Goal: Task Accomplishment & Management: Use online tool/utility

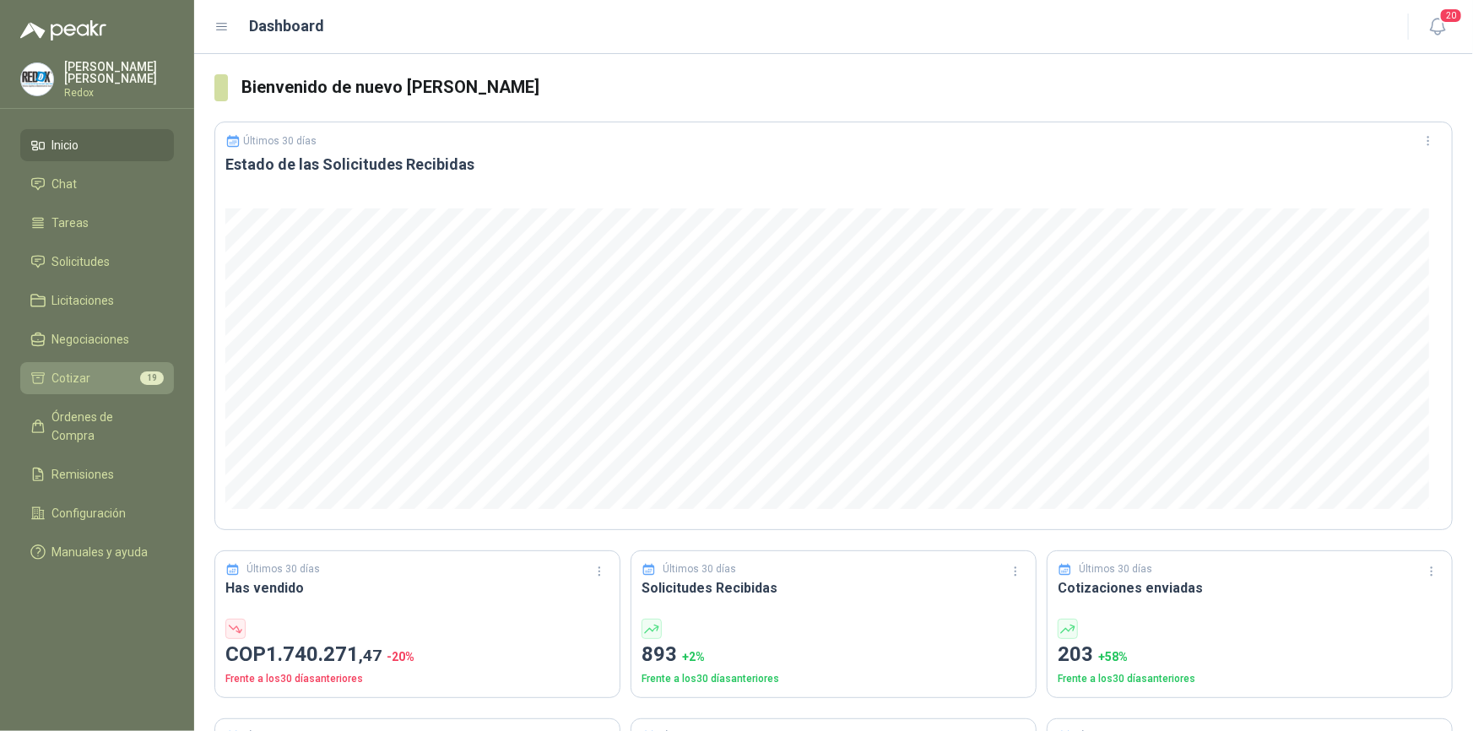
click at [69, 386] on span "Cotizar" at bounding box center [71, 378] width 39 height 19
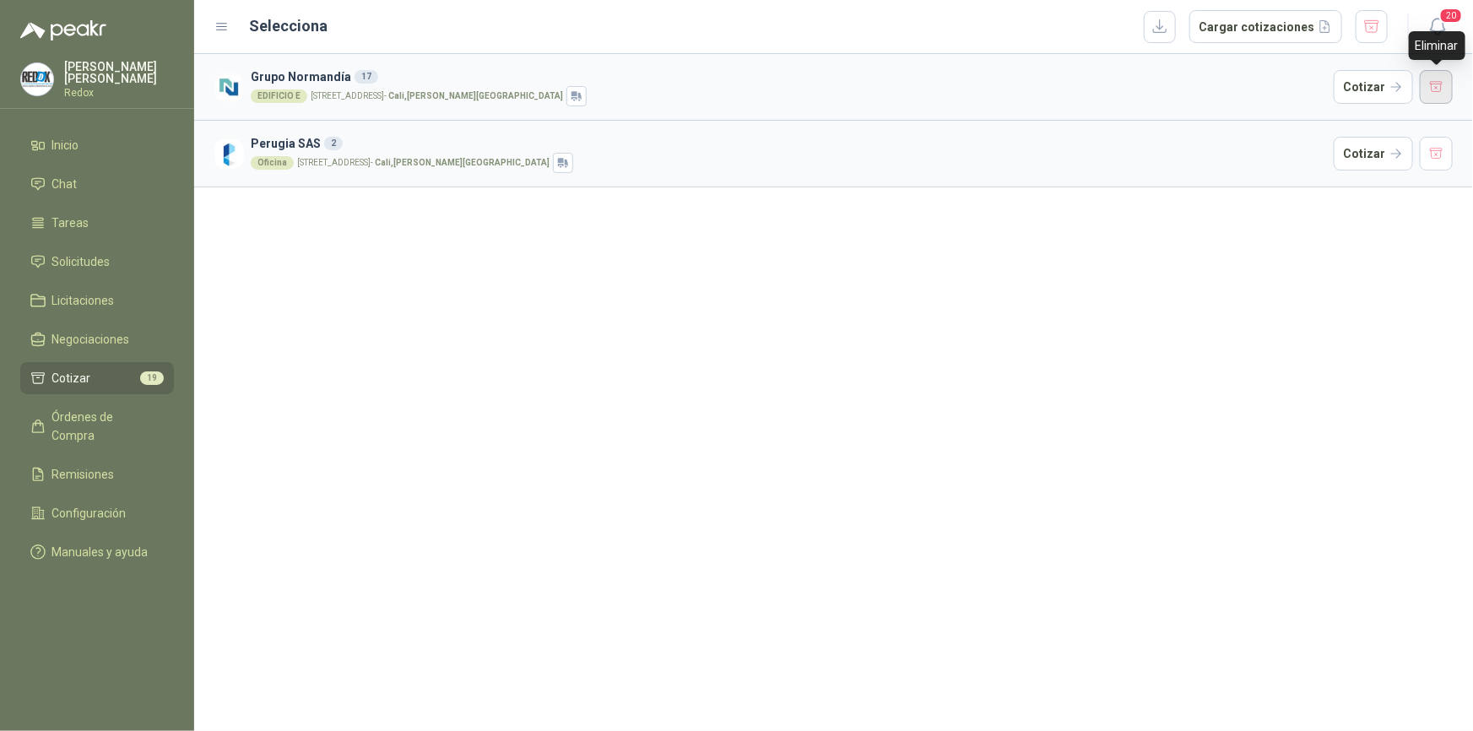
click at [1438, 89] on button "button" at bounding box center [1437, 87] width 34 height 34
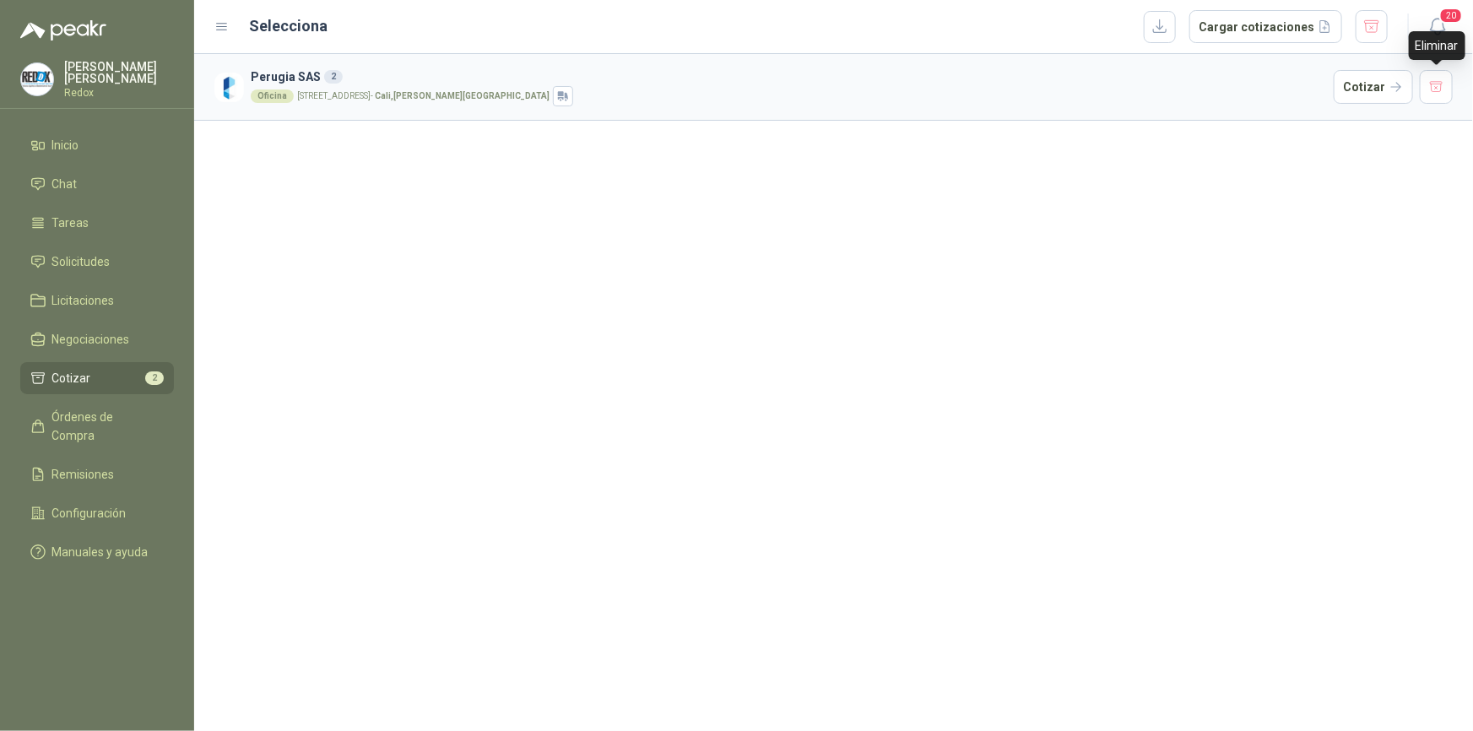
click at [1438, 89] on button "button" at bounding box center [1437, 87] width 34 height 34
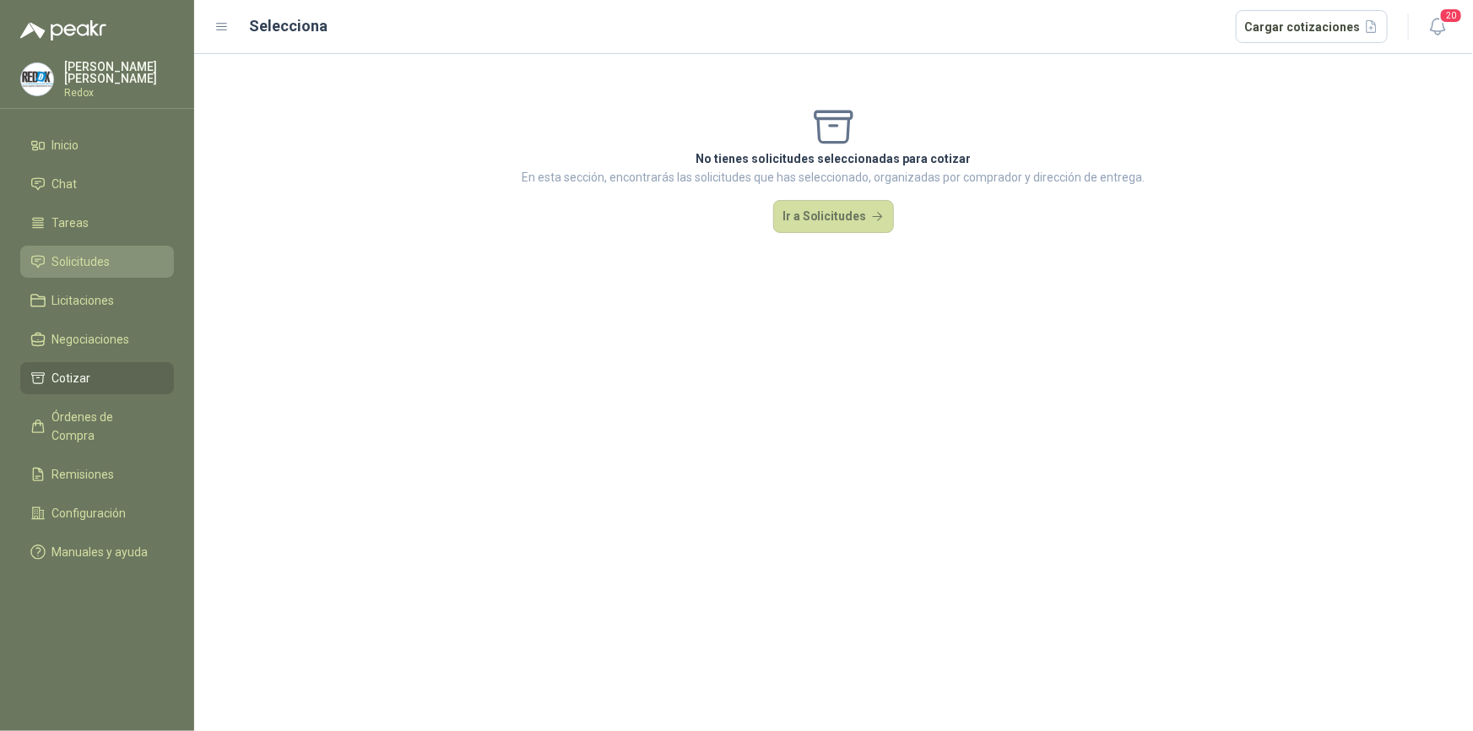
click at [99, 262] on span "Solicitudes" at bounding box center [81, 261] width 58 height 19
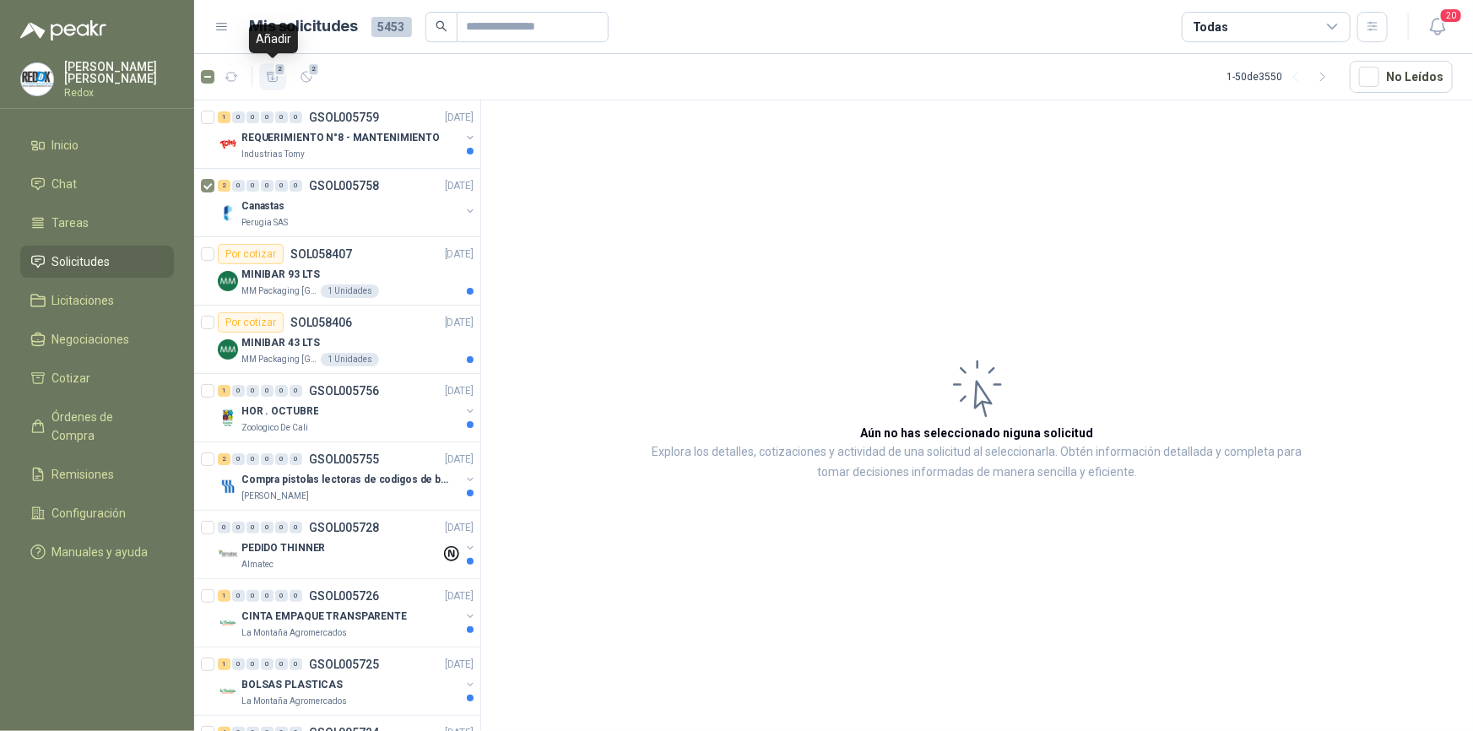
click at [269, 73] on icon "button" at bounding box center [273, 76] width 12 height 9
click at [51, 387] on link "Cotizar 2" at bounding box center [97, 378] width 154 height 32
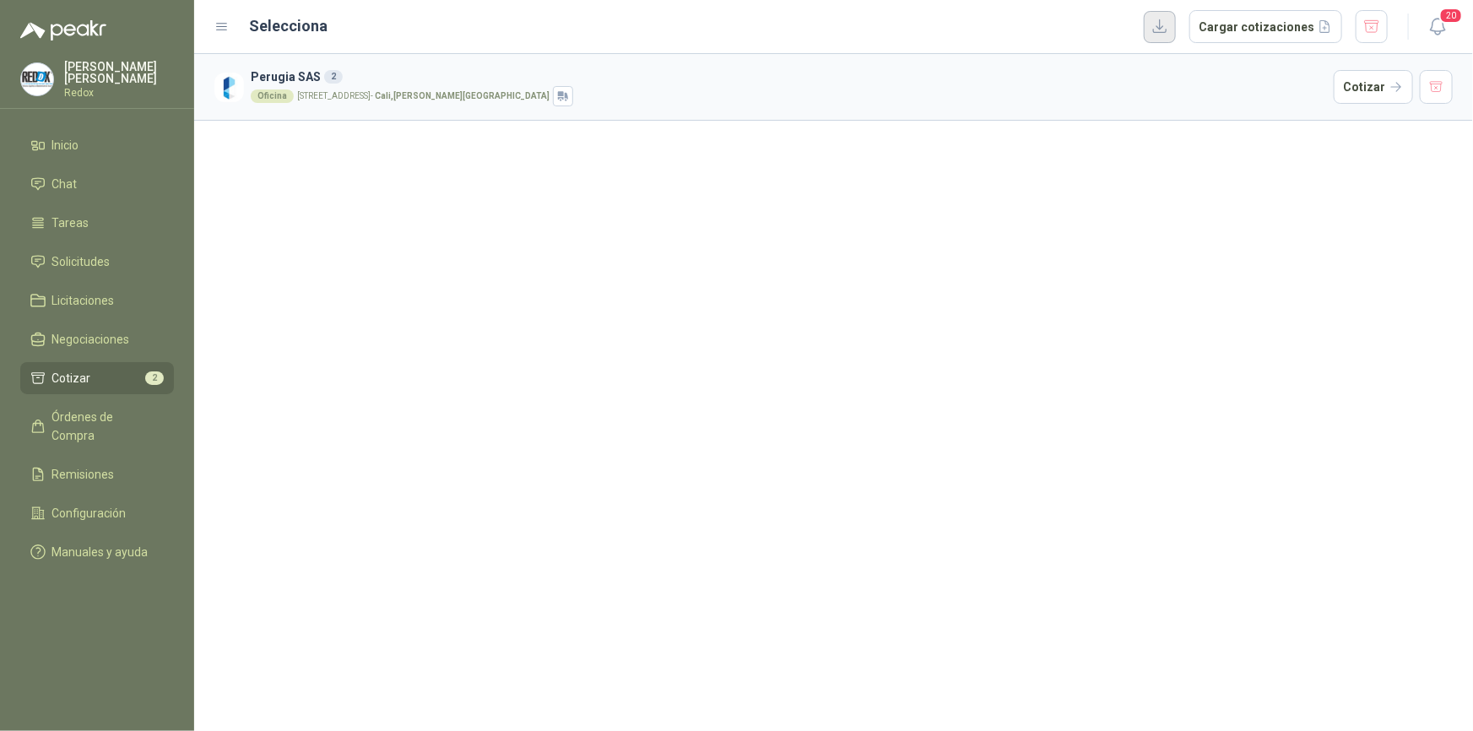
click at [1176, 29] on button "button" at bounding box center [1160, 27] width 32 height 32
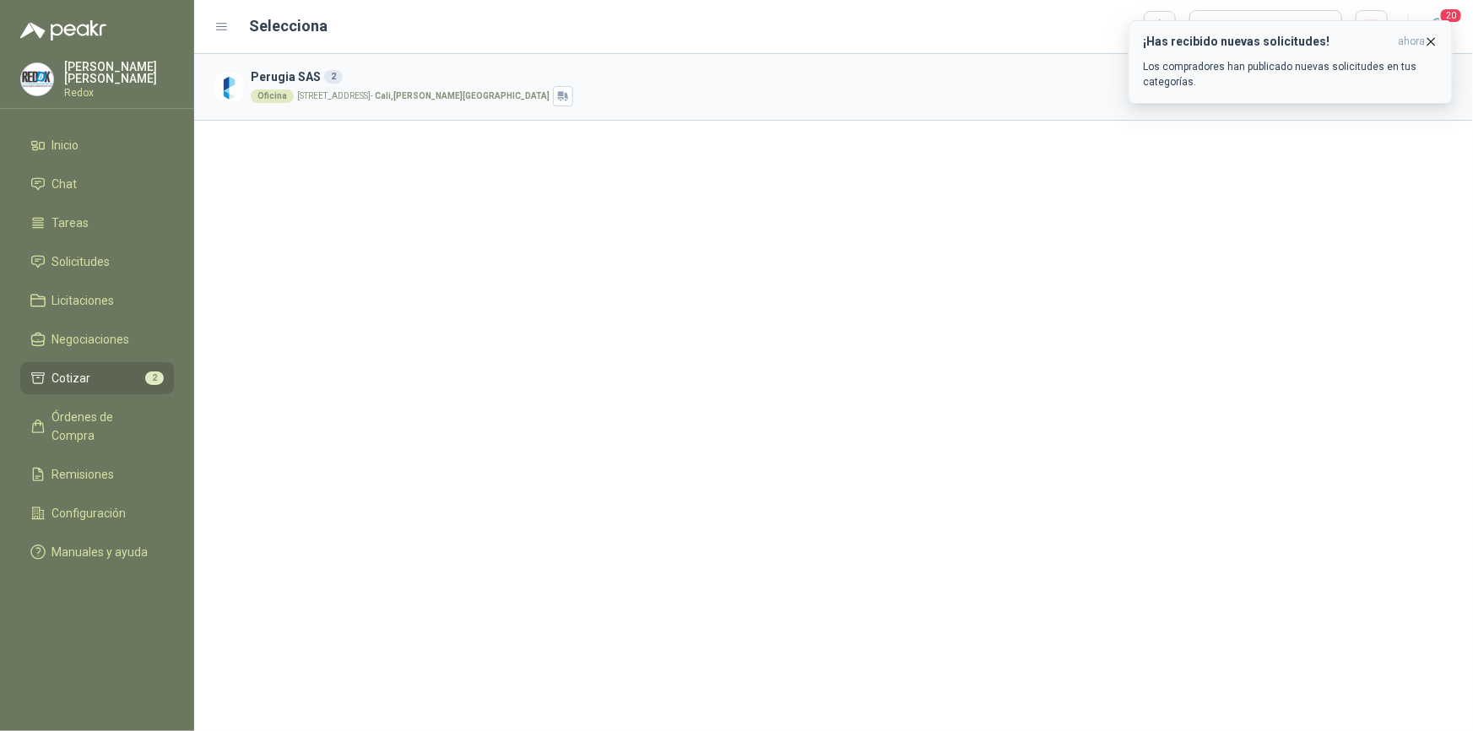
click at [1427, 42] on icon "button" at bounding box center [1431, 42] width 14 height 14
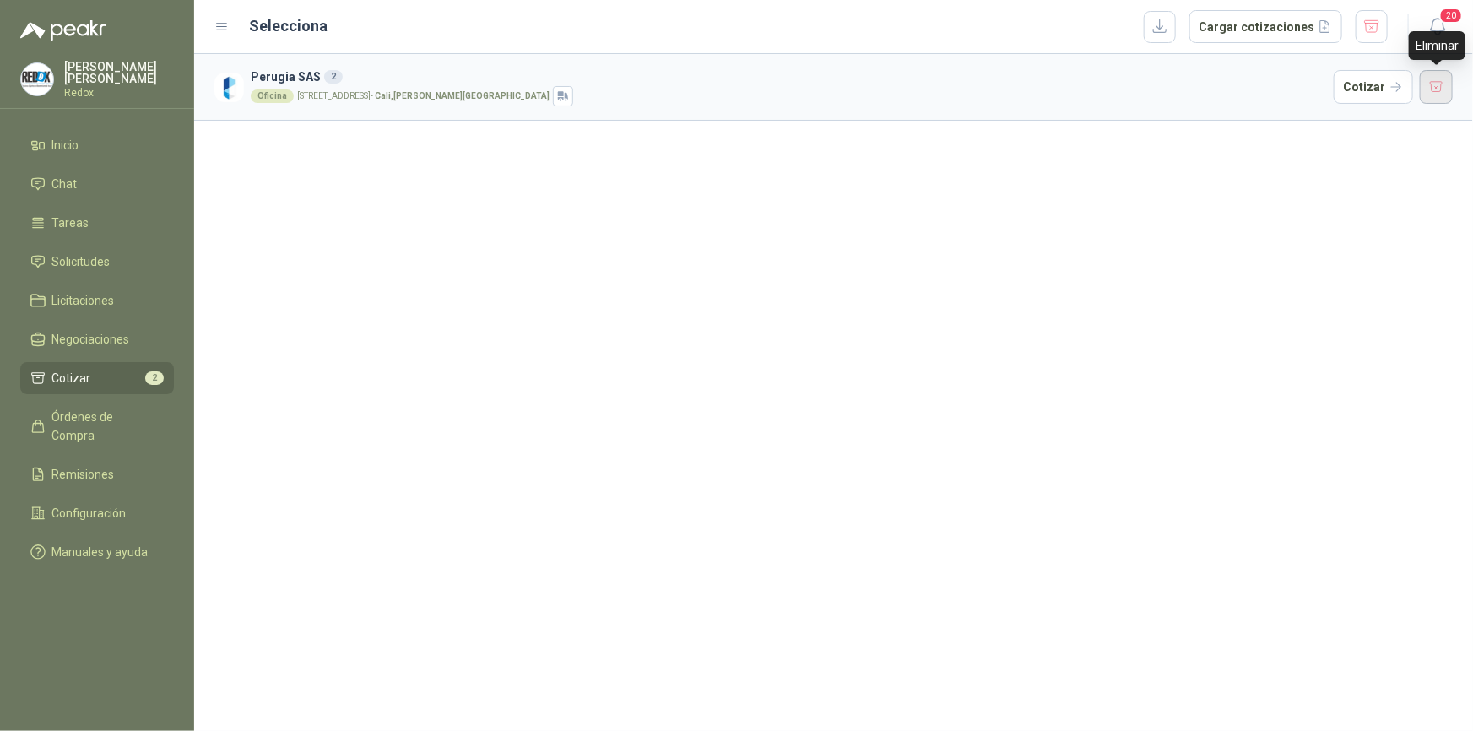
click at [1446, 87] on button "button" at bounding box center [1437, 87] width 34 height 34
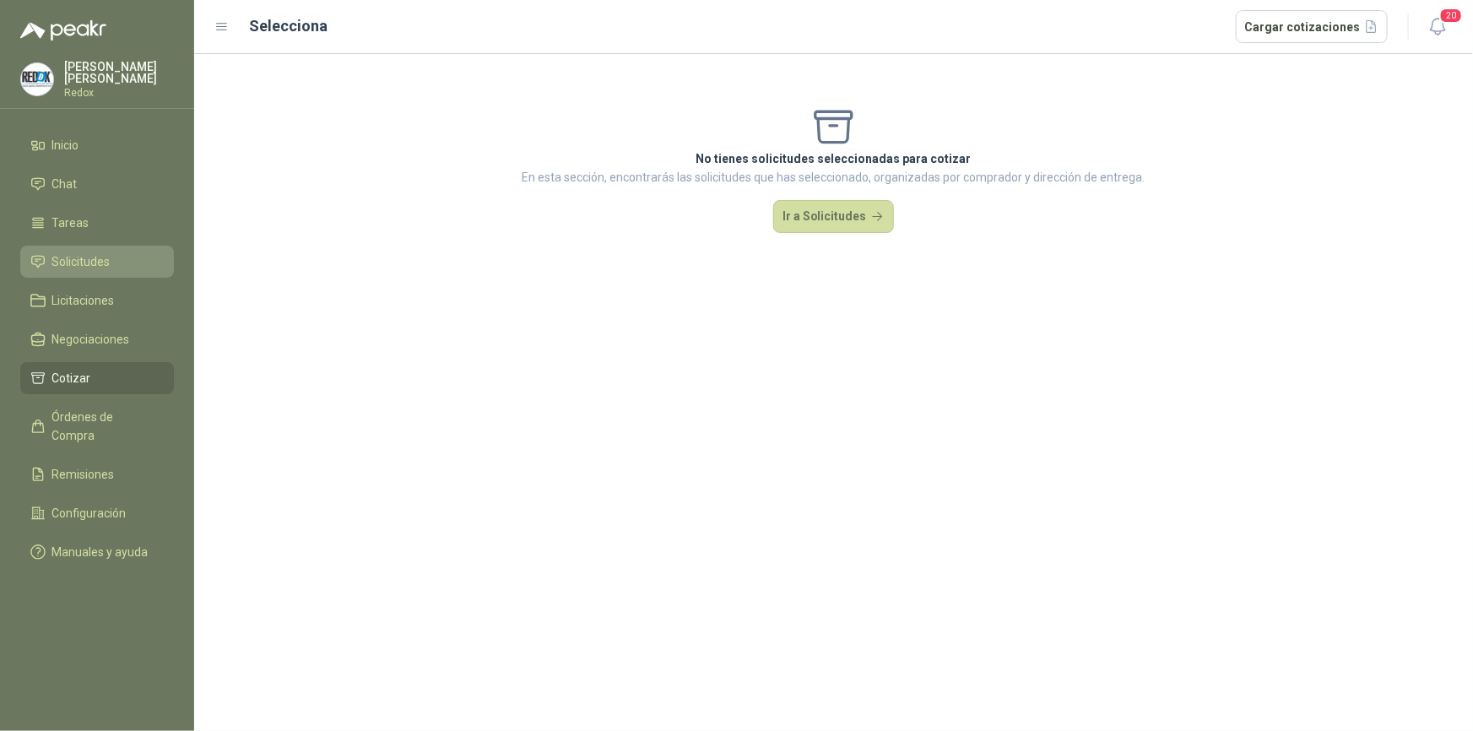
click at [64, 257] on span "Solicitudes" at bounding box center [81, 261] width 58 height 19
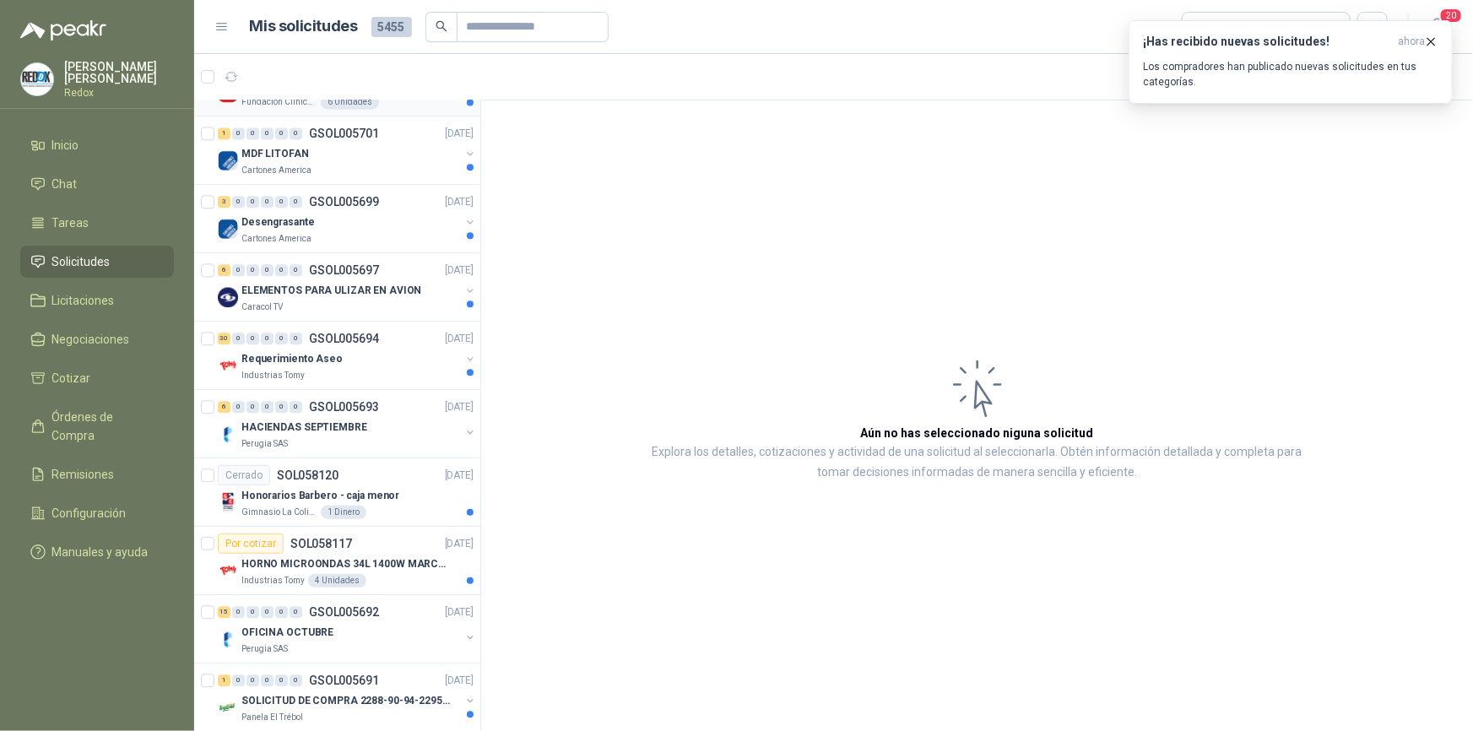
scroll to position [1995, 0]
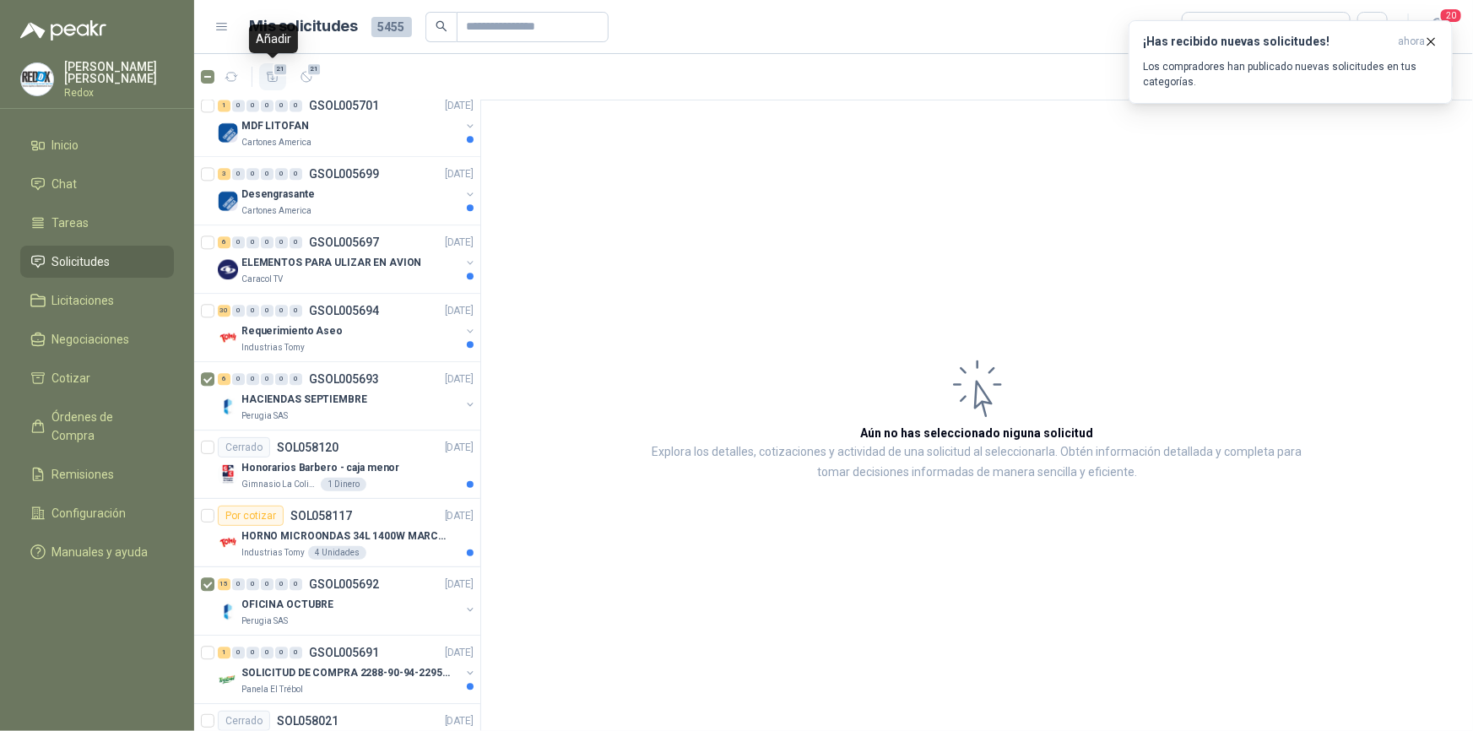
click at [272, 80] on icon "button" at bounding box center [273, 77] width 14 height 14
click at [89, 381] on span "Cotizar" at bounding box center [71, 378] width 39 height 19
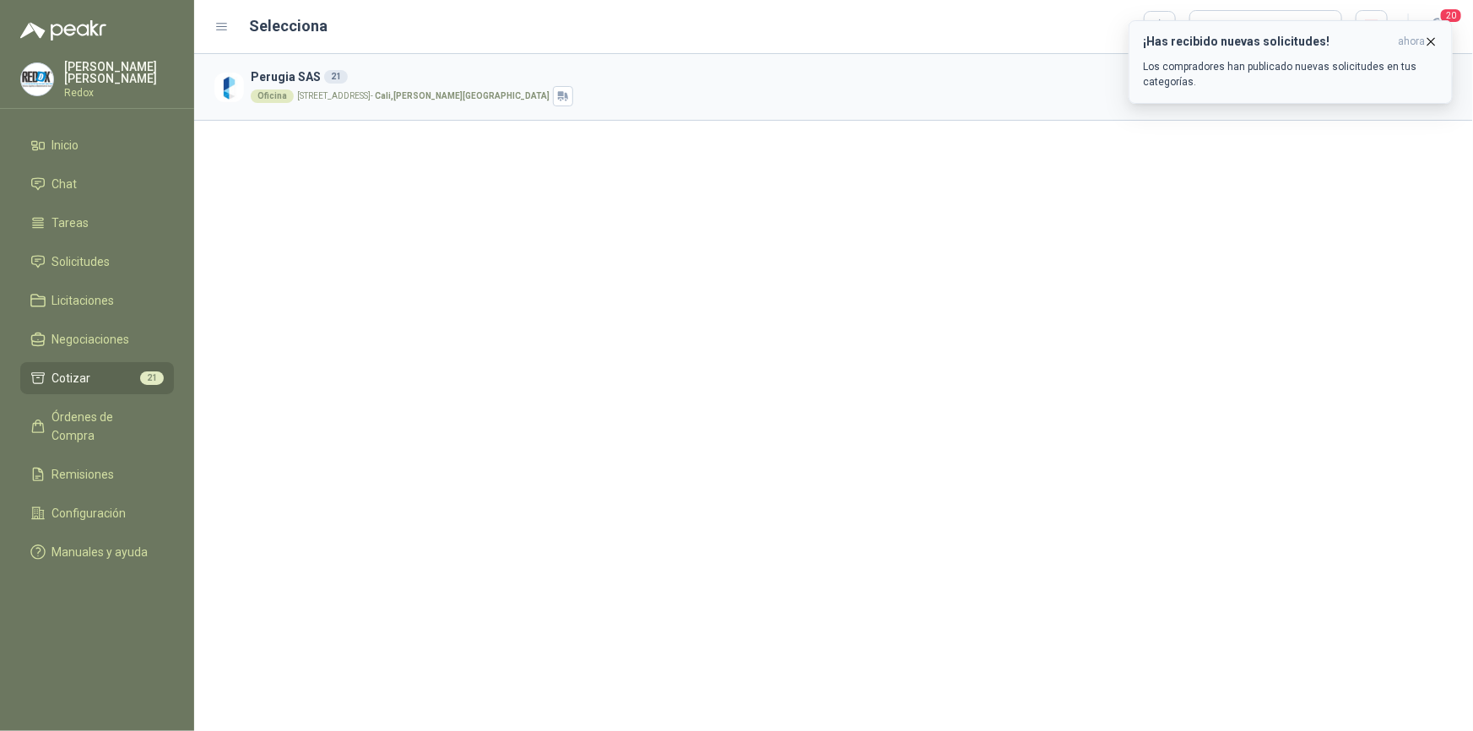
click at [1432, 40] on icon "button" at bounding box center [1431, 42] width 14 height 14
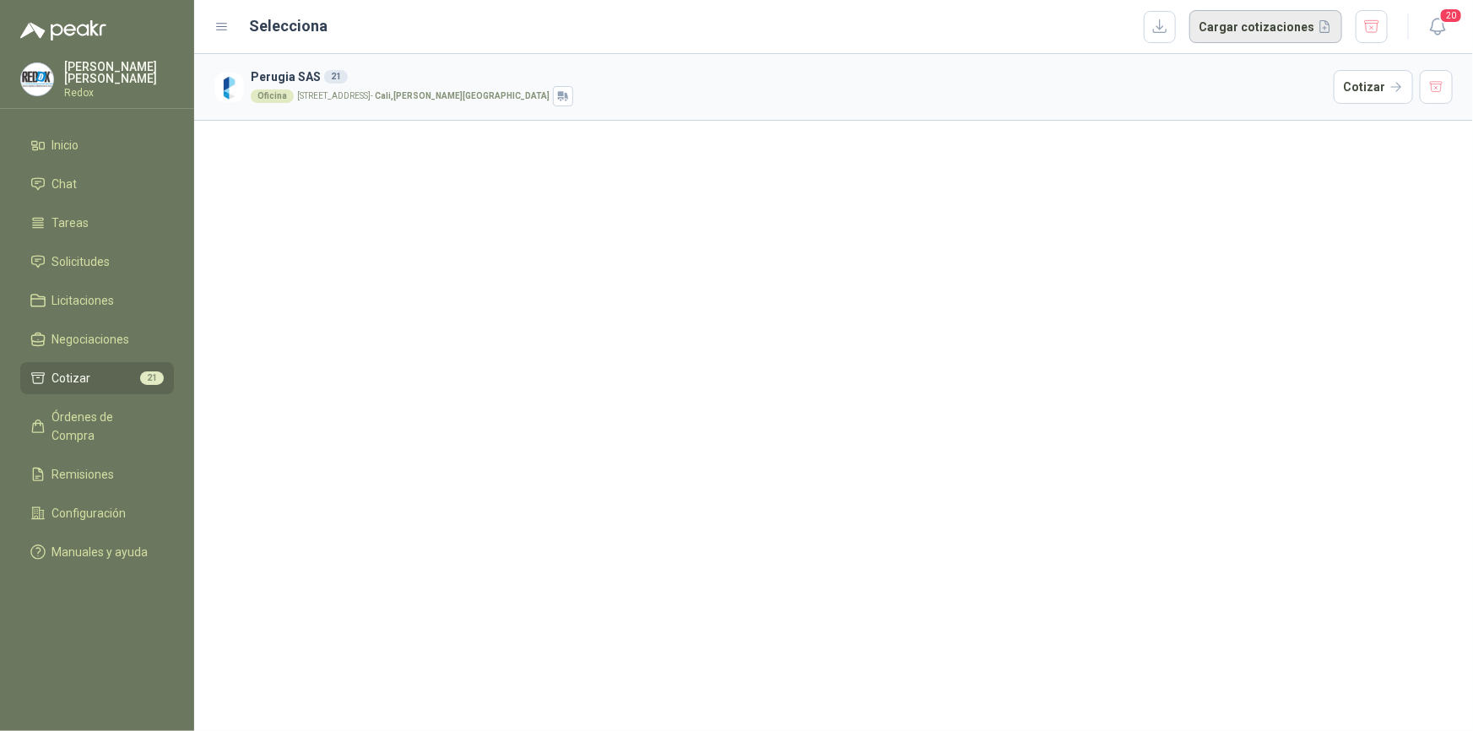
click at [1227, 24] on button "Cargar cotizaciones" at bounding box center [1265, 27] width 153 height 34
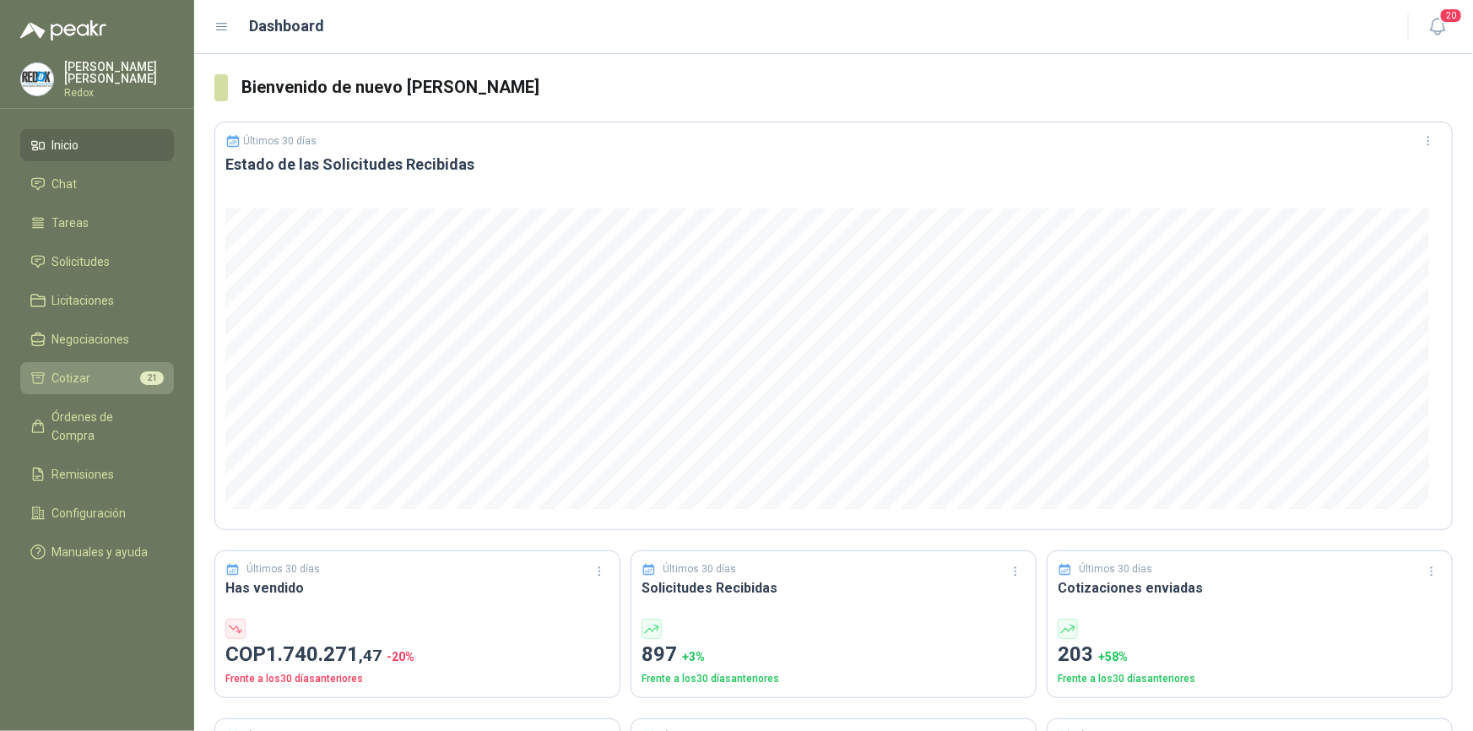
click at [115, 372] on li "Cotizar 21" at bounding box center [96, 378] width 133 height 19
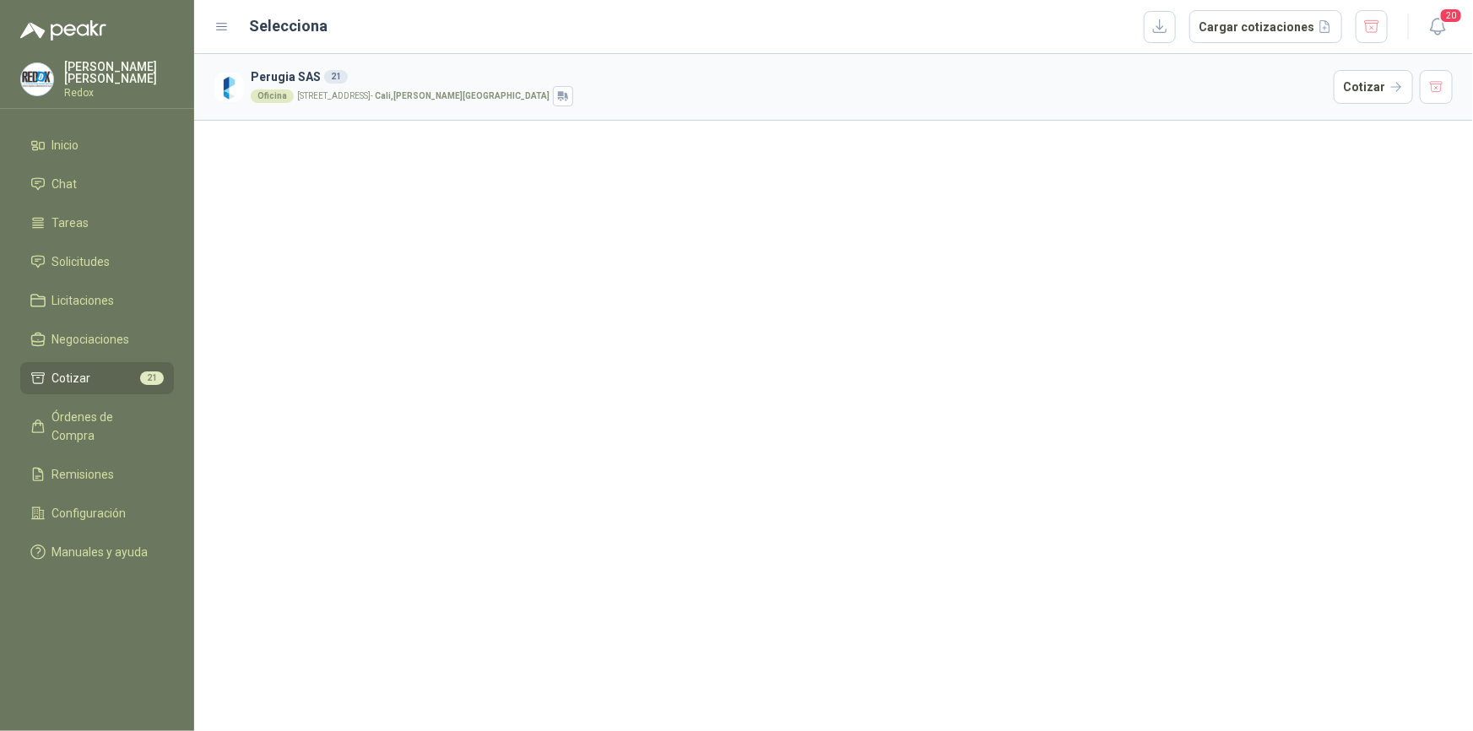
click at [379, 89] on div "Oficina Calle 12an # 6N41 granada - Cali , Valle del Cauca" at bounding box center [789, 96] width 1076 height 20
click at [1238, 30] on button "Cargar cotizaciones" at bounding box center [1265, 27] width 153 height 34
click at [1227, 24] on button "Cargar cotizaciones" at bounding box center [1265, 27] width 153 height 34
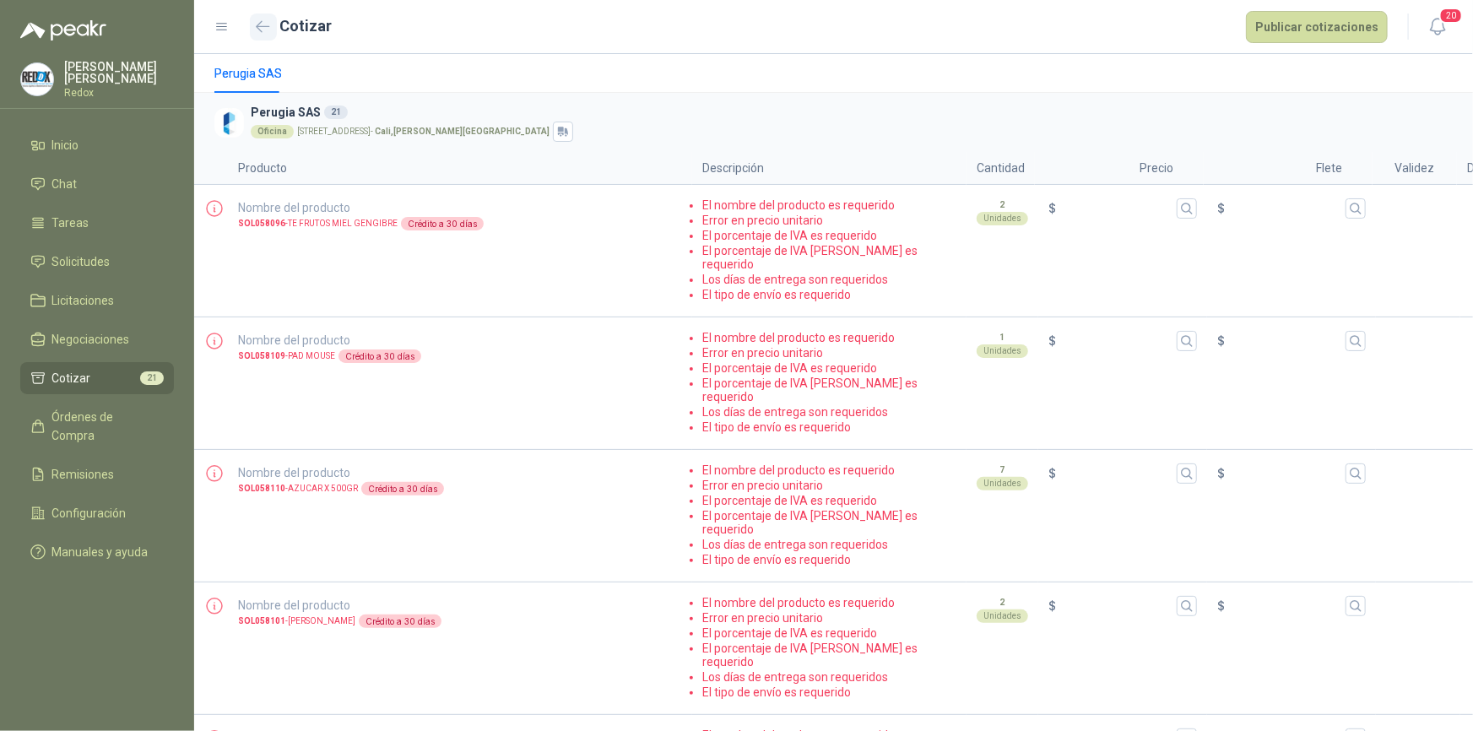
click at [258, 25] on icon "button" at bounding box center [263, 26] width 14 height 13
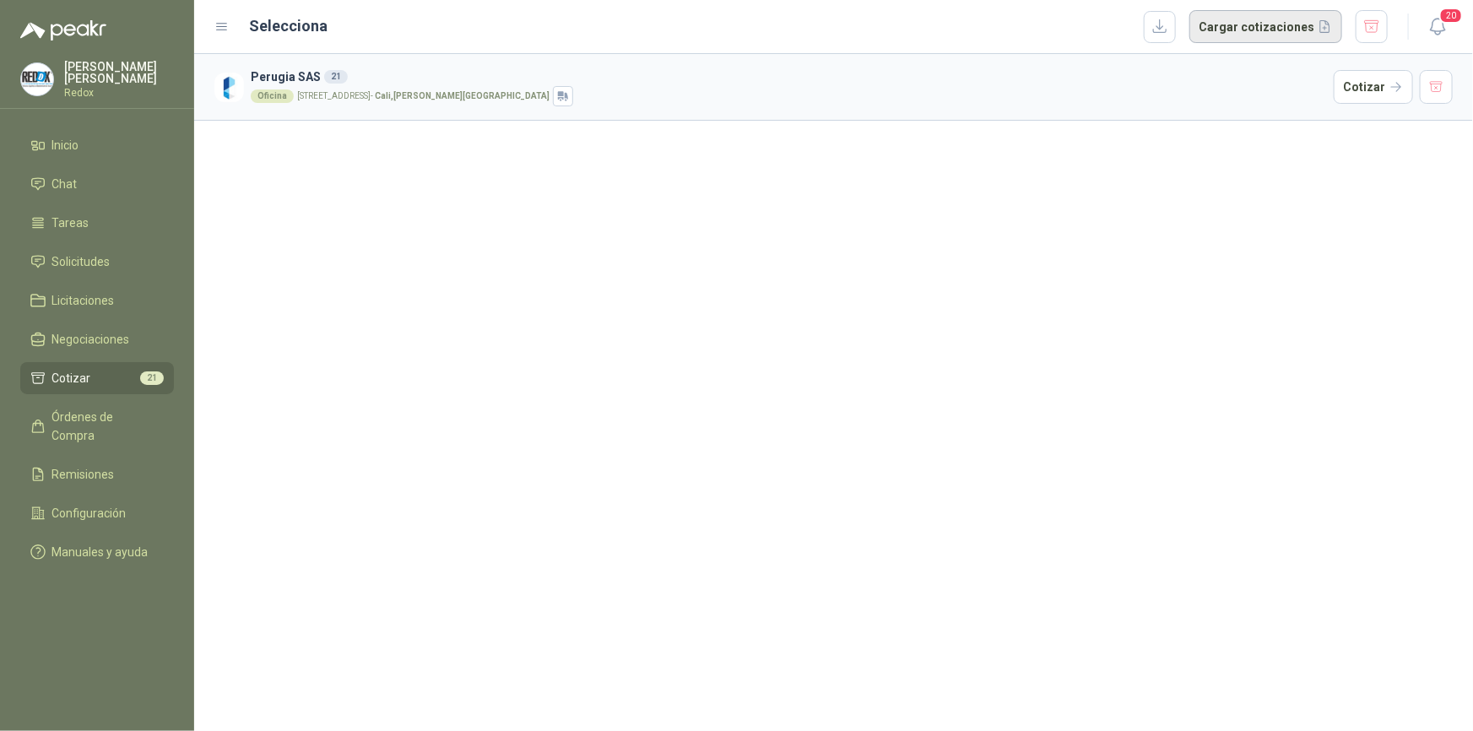
click at [1202, 17] on button "Cargar cotizaciones" at bounding box center [1265, 27] width 153 height 34
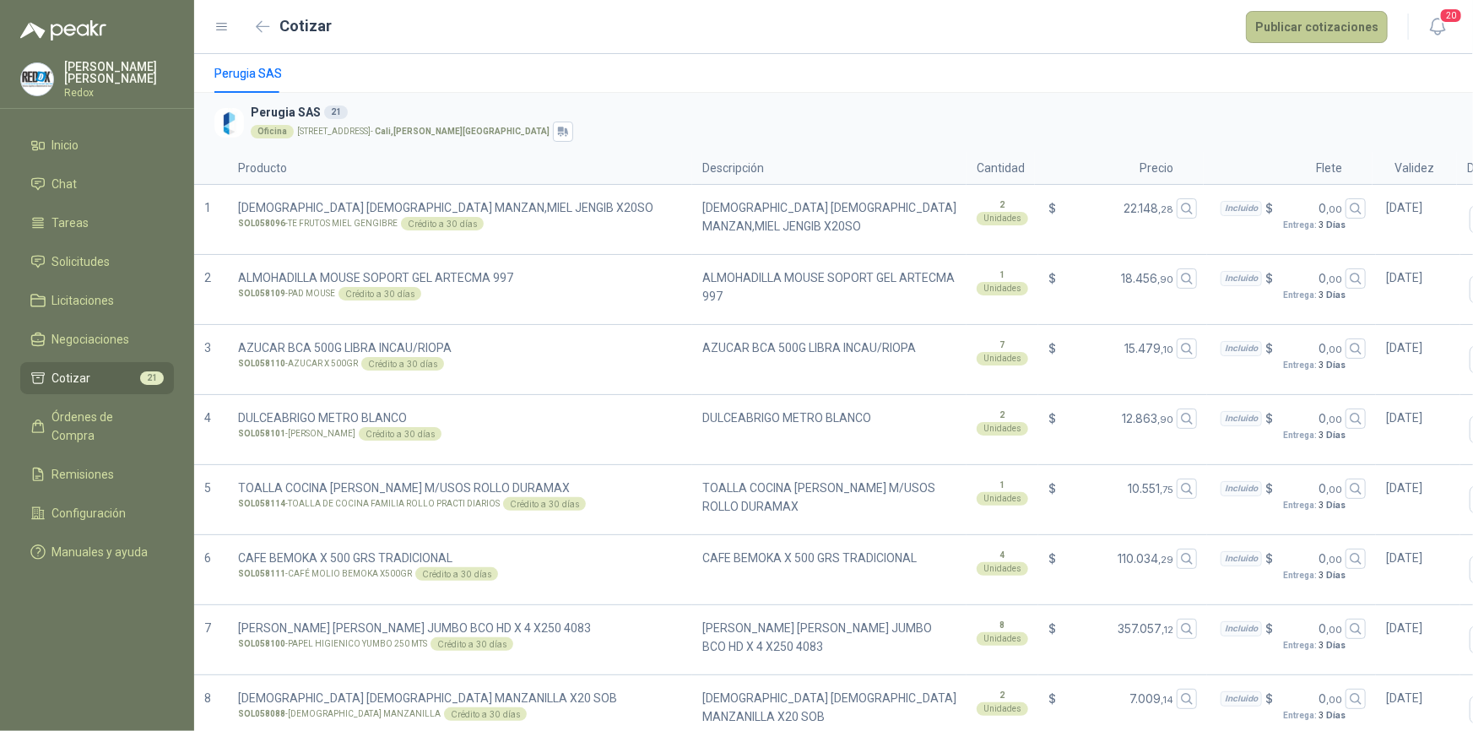
click at [1292, 30] on button "Publicar cotizaciones" at bounding box center [1317, 27] width 142 height 32
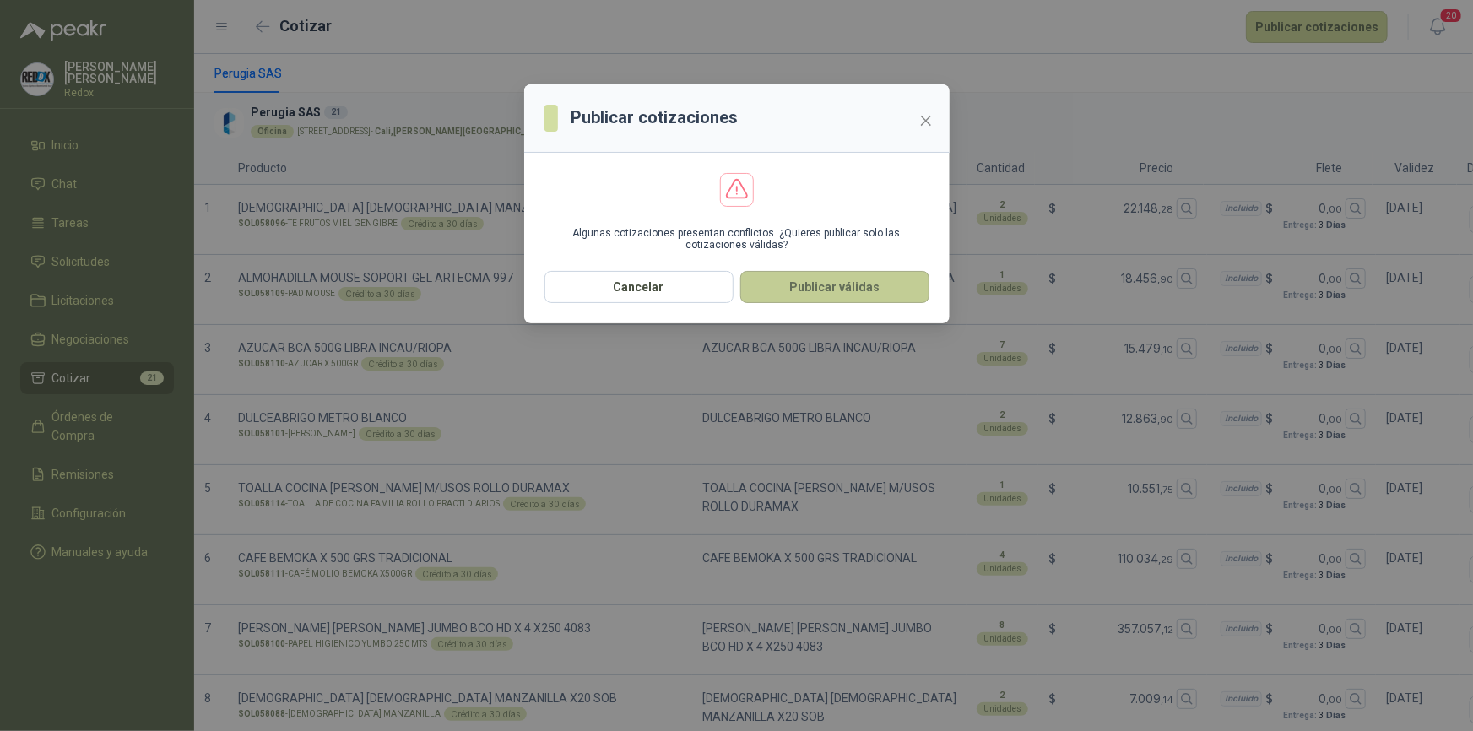
click at [875, 290] on button "Publicar válidas" at bounding box center [834, 287] width 189 height 32
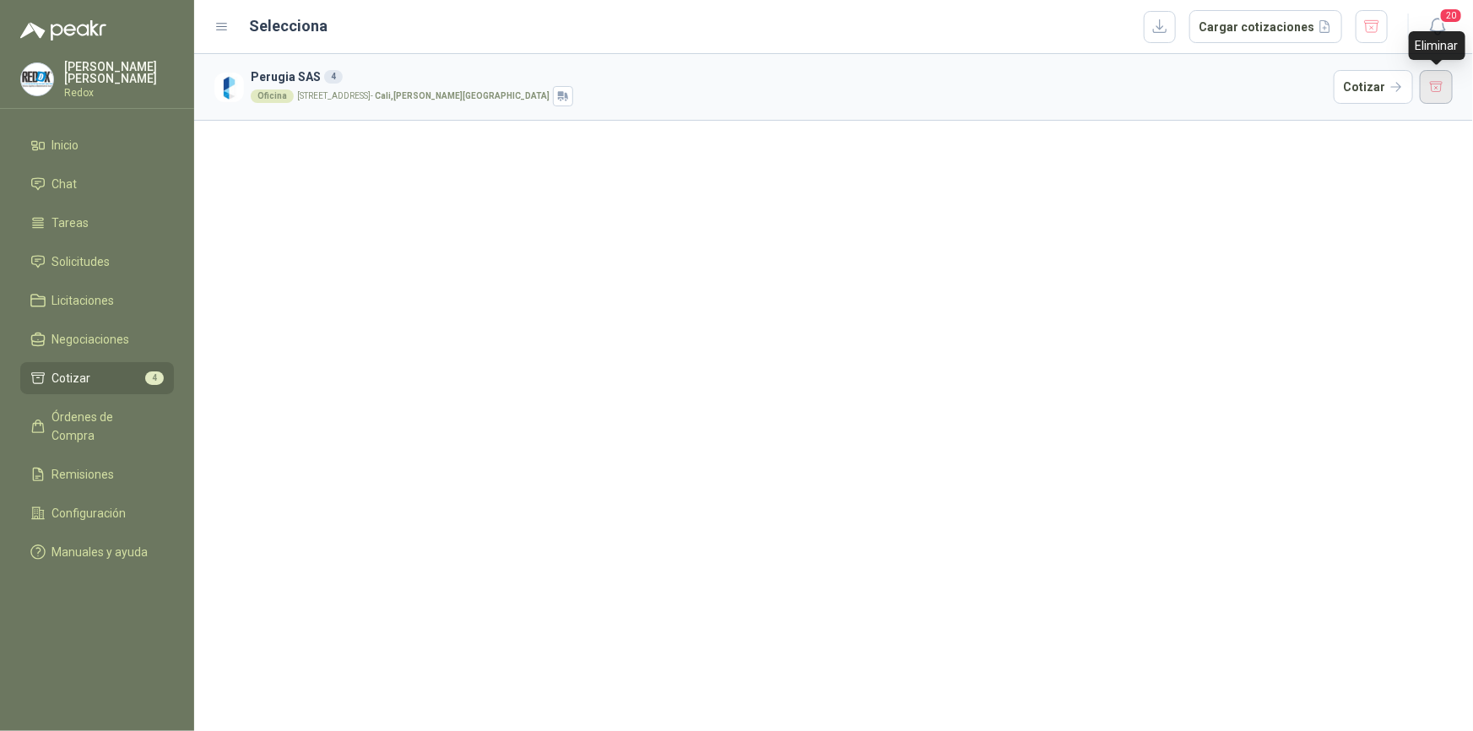
click at [1443, 86] on button "button" at bounding box center [1437, 87] width 34 height 34
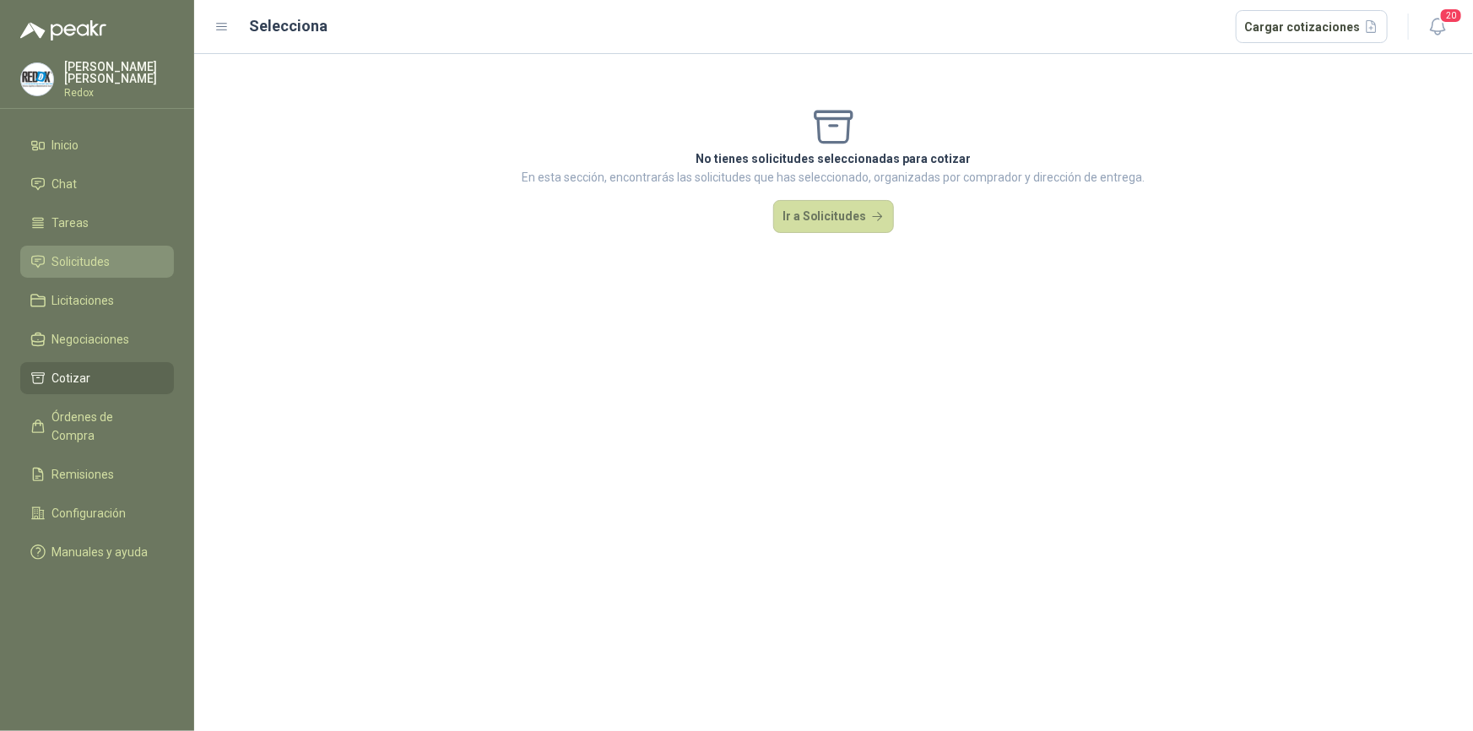
click at [84, 269] on span "Solicitudes" at bounding box center [81, 261] width 58 height 19
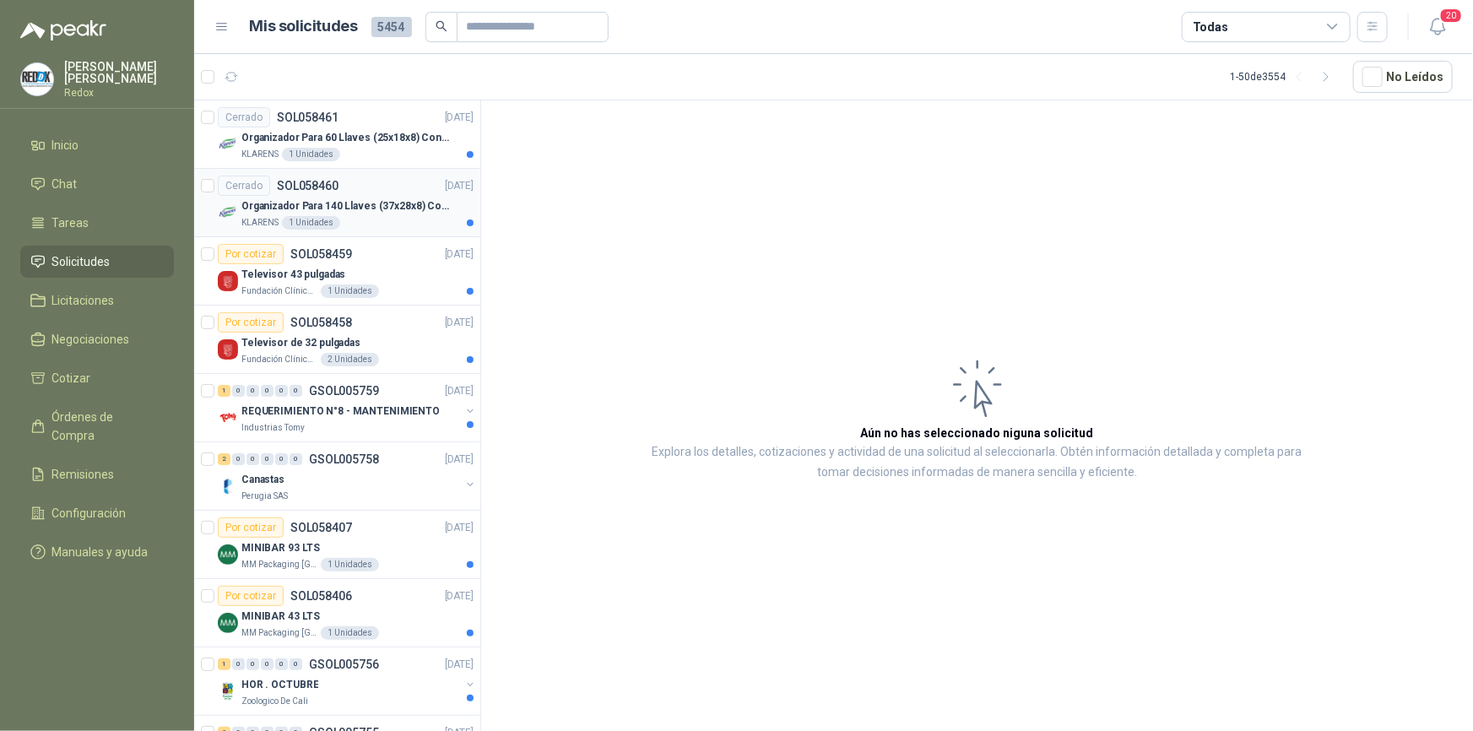
click at [333, 201] on p "Organizador Para 140 Llaves (37x28x8) Con Cerradura" at bounding box center [346, 206] width 210 height 16
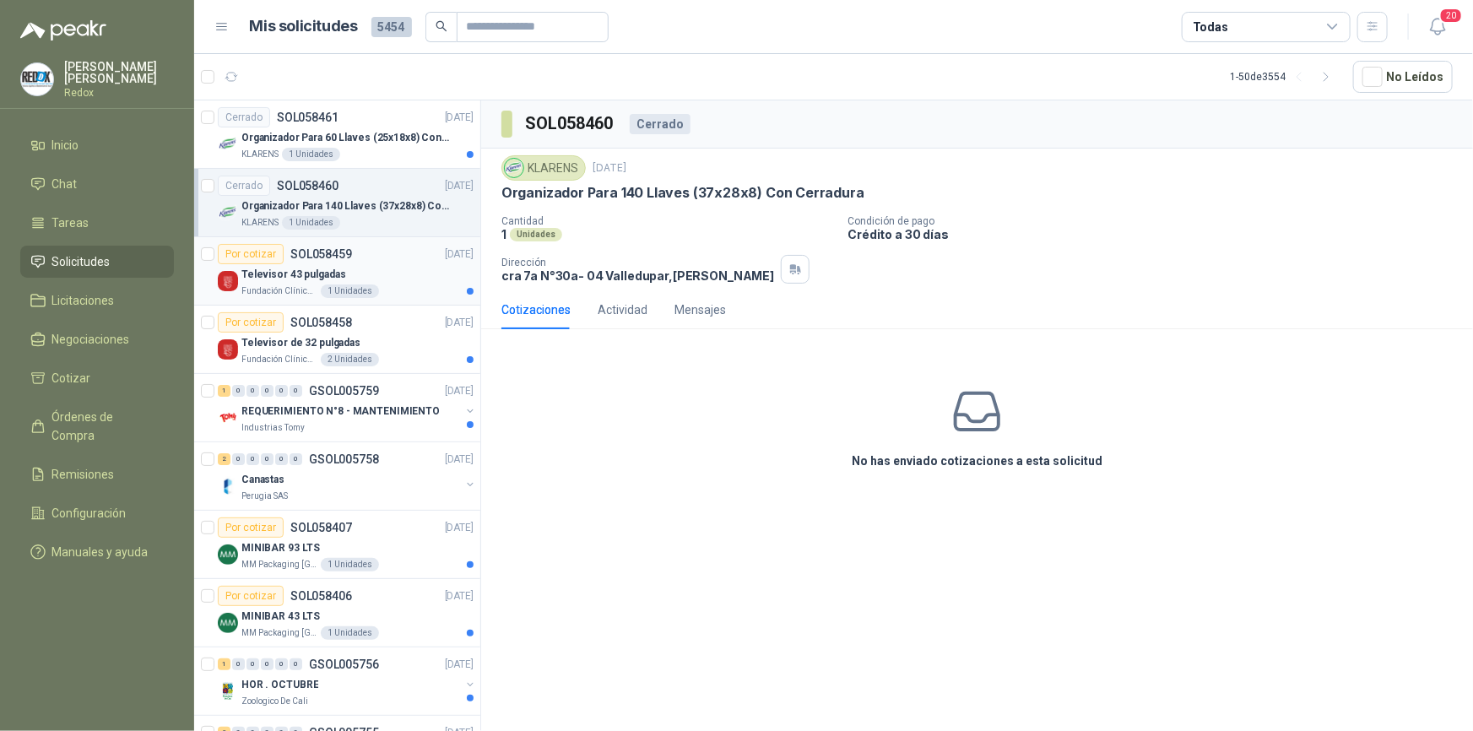
click at [307, 273] on p "Televisor 43 pulgadas" at bounding box center [293, 275] width 104 height 16
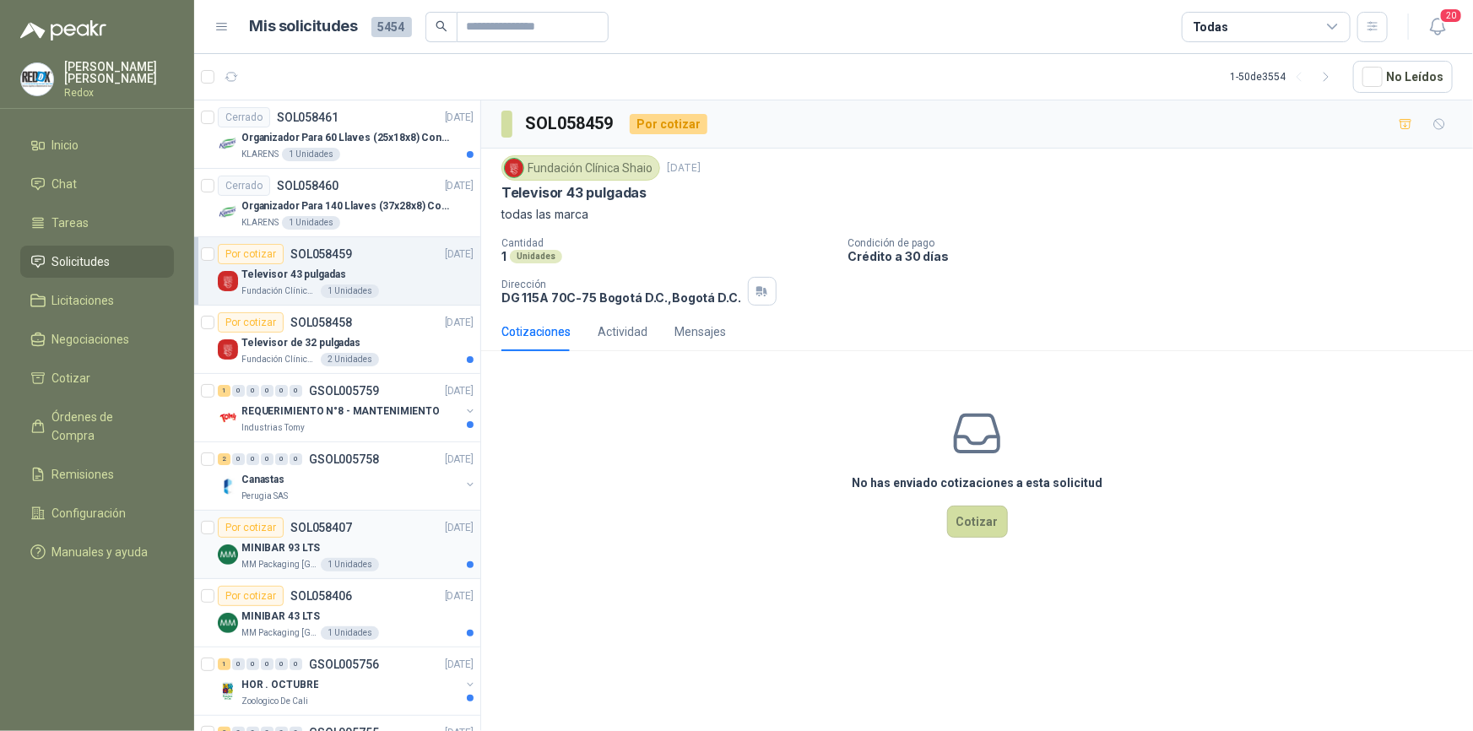
click at [262, 552] on p "MINIBAR 93 LTS" at bounding box center [280, 548] width 79 height 16
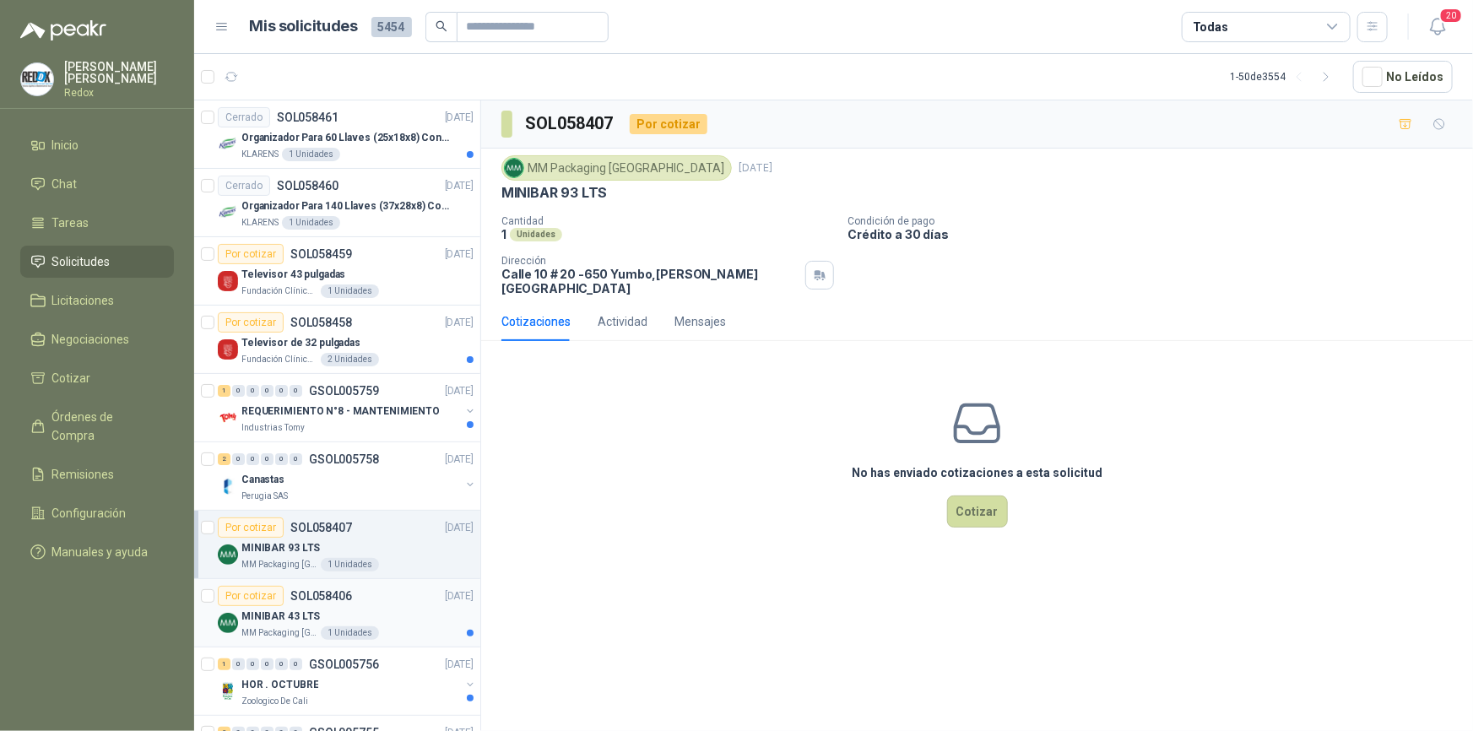
click at [268, 618] on p "MINIBAR 43 LTS" at bounding box center [280, 617] width 79 height 16
